Goal: Task Accomplishment & Management: Manage account settings

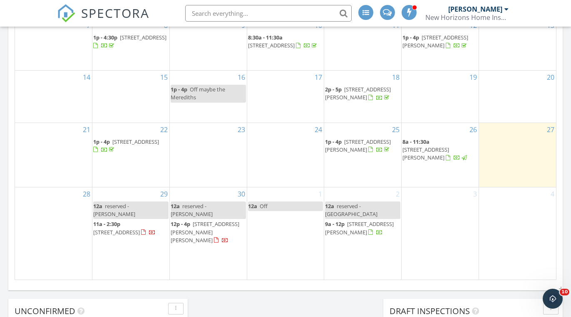
scroll to position [561, 0]
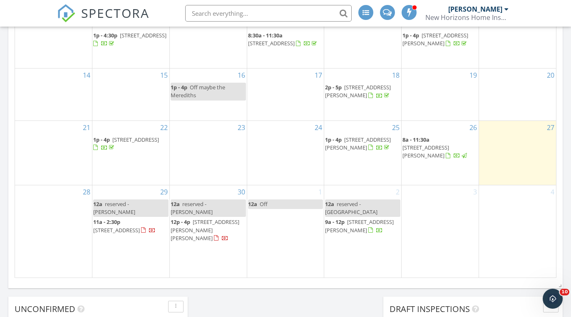
click at [437, 159] on span "[STREET_ADDRESS][PERSON_NAME]" at bounding box center [425, 151] width 47 height 15
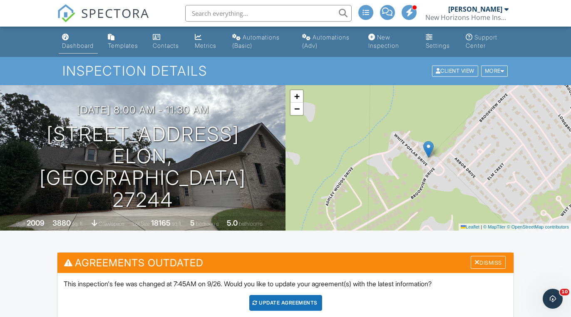
click at [78, 43] on div "Dashboard" at bounding box center [78, 45] width 32 height 7
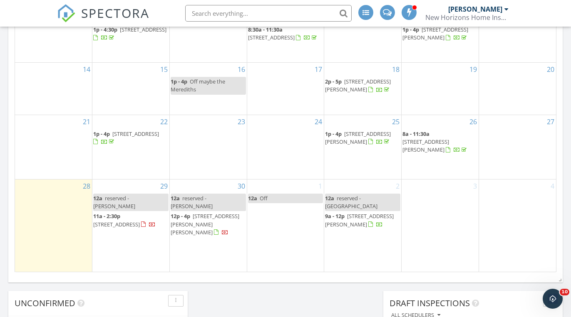
scroll to position [567, 0]
click at [361, 145] on span "[STREET_ADDRESS][PERSON_NAME]" at bounding box center [358, 137] width 66 height 15
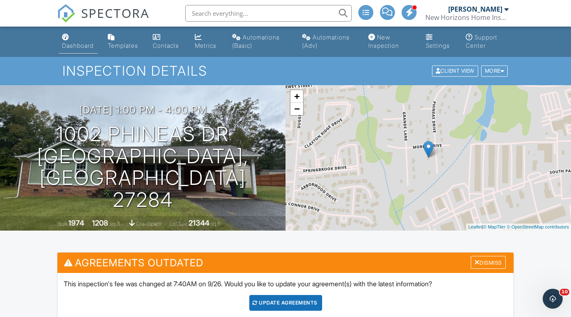
click at [79, 42] on div "Dashboard" at bounding box center [78, 45] width 32 height 7
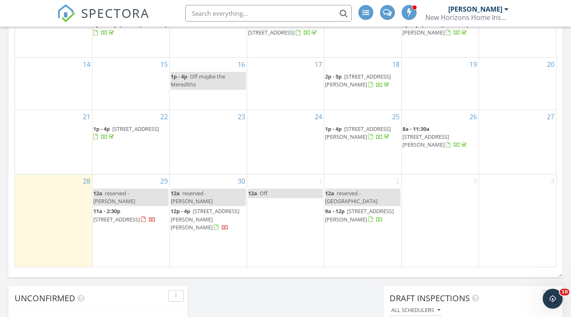
scroll to position [583, 0]
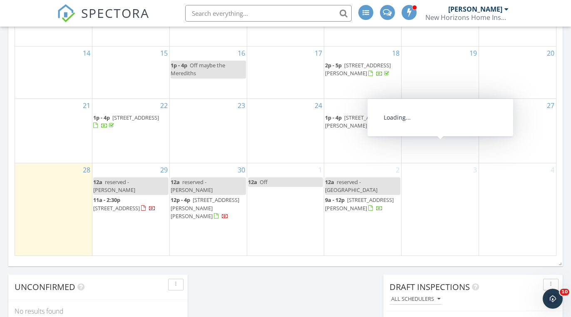
click at [434, 137] on span "103 White Poplar Dr, Elon 27244" at bounding box center [425, 129] width 47 height 15
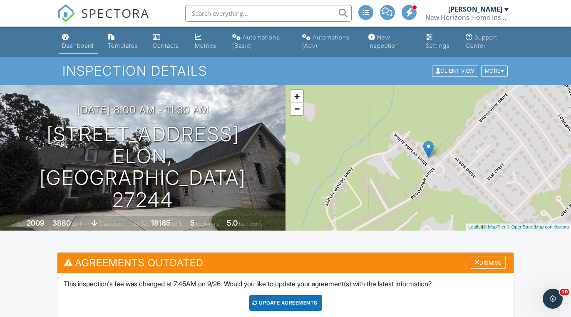
click at [74, 50] on link "Dashboard" at bounding box center [78, 42] width 39 height 24
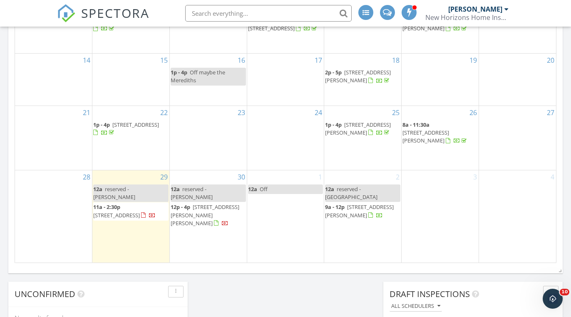
scroll to position [576, 0]
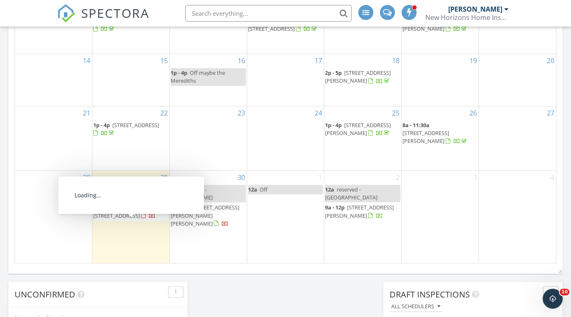
click at [131, 220] on span "5890 Brittans Dr, Belews Creek 27009" at bounding box center [116, 215] width 47 height 7
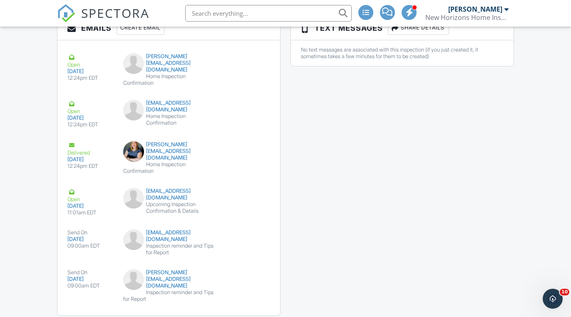
scroll to position [1030, 0]
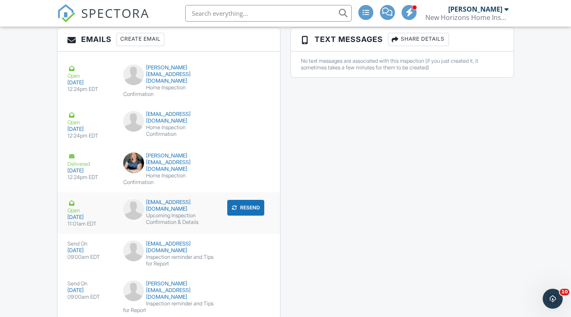
click at [238, 234] on div "Open [DATE] 11:01am EDT [EMAIL_ADDRESS][DOMAIN_NAME] Upcoming Inspection Confir…" at bounding box center [168, 214] width 223 height 42
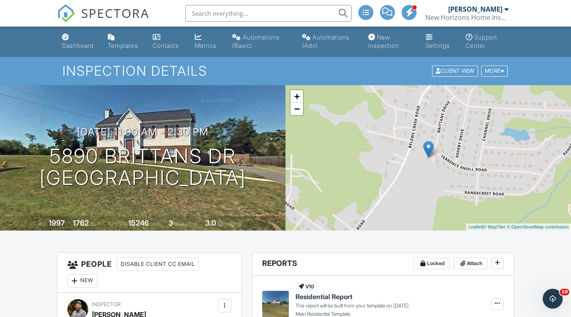
scroll to position [0, 0]
